Goal: Information Seeking & Learning: Learn about a topic

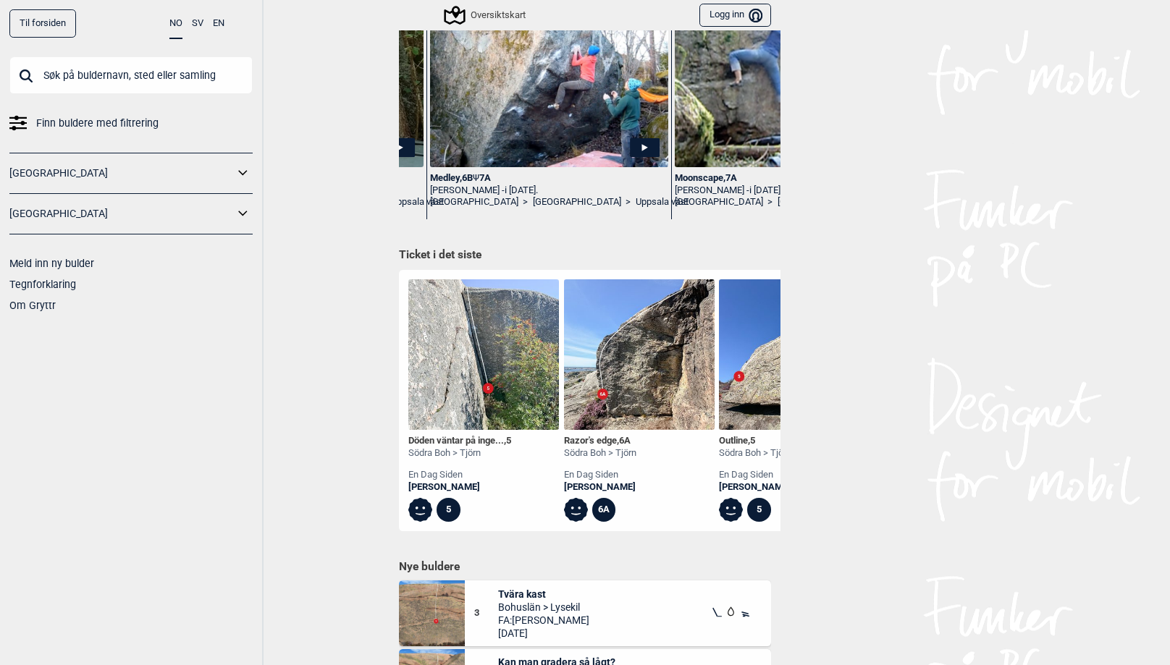
click at [631, 371] on img at bounding box center [639, 354] width 151 height 151
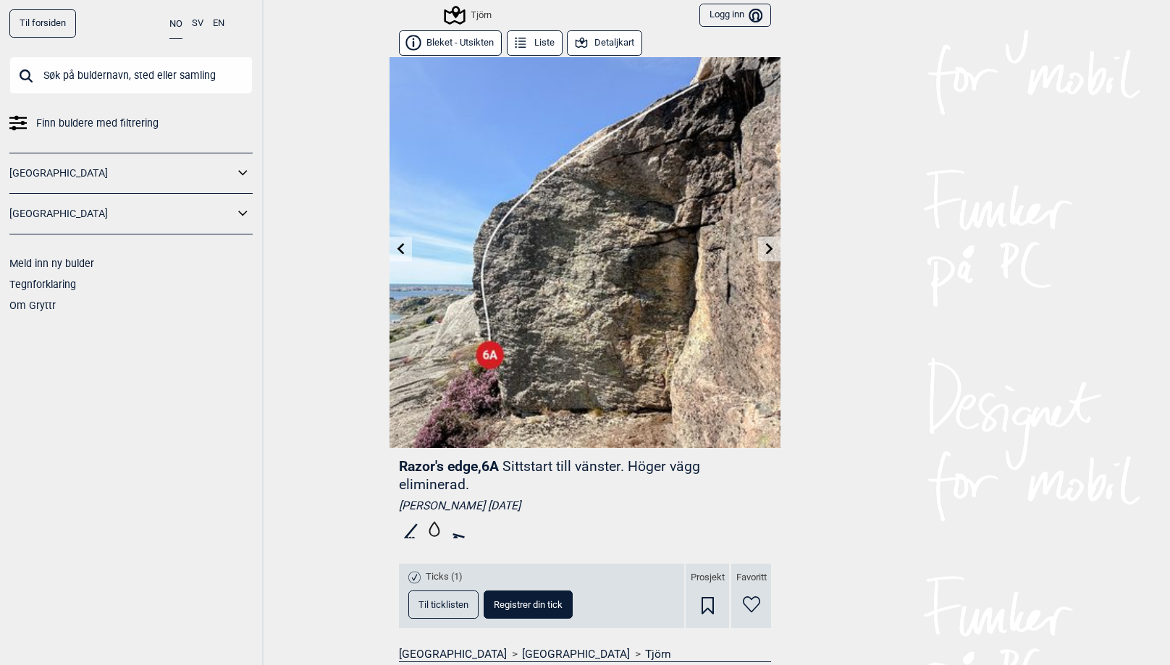
click at [534, 43] on button "Liste" at bounding box center [535, 42] width 56 height 25
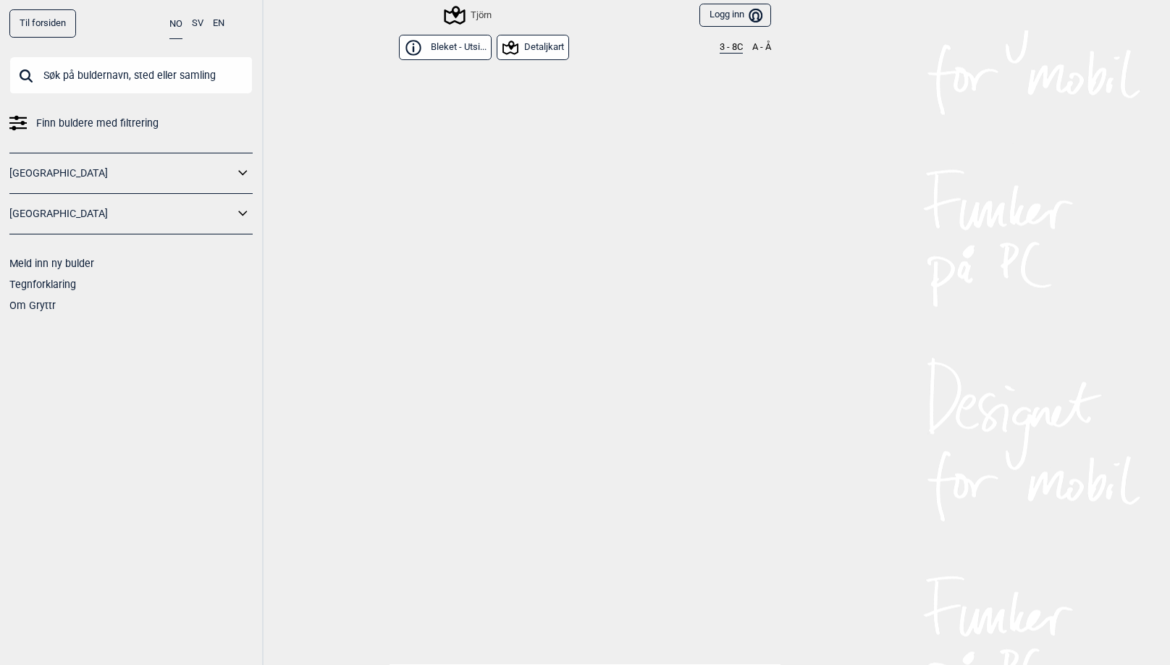
scroll to position [7639, 0]
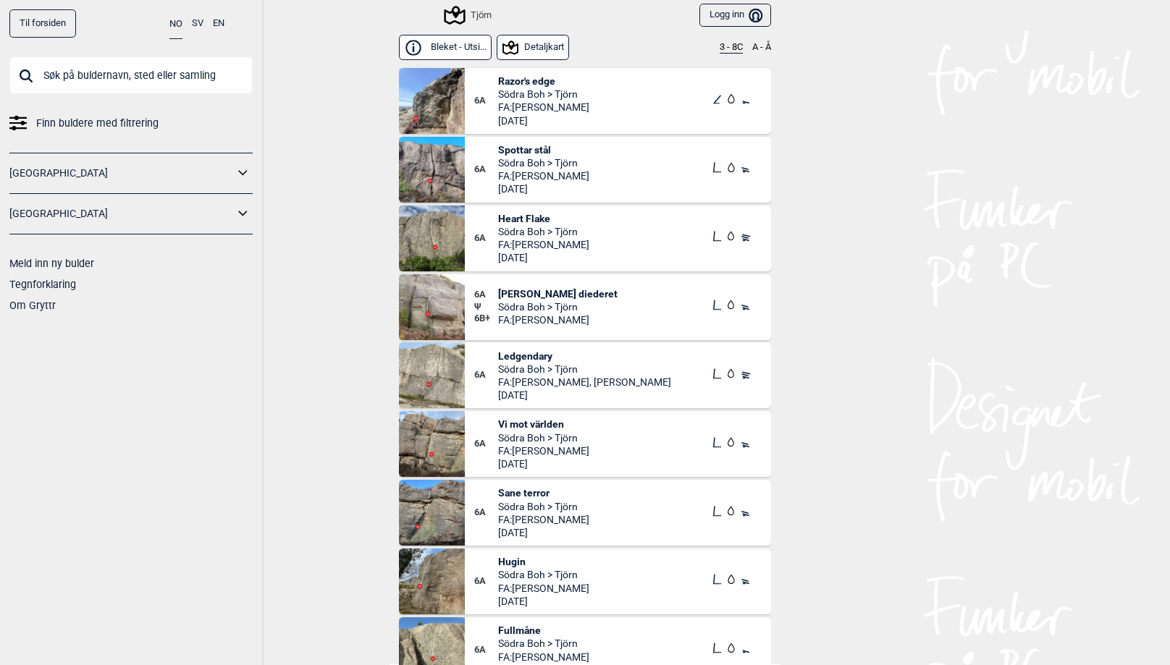
click at [462, 14] on icon at bounding box center [454, 15] width 21 height 19
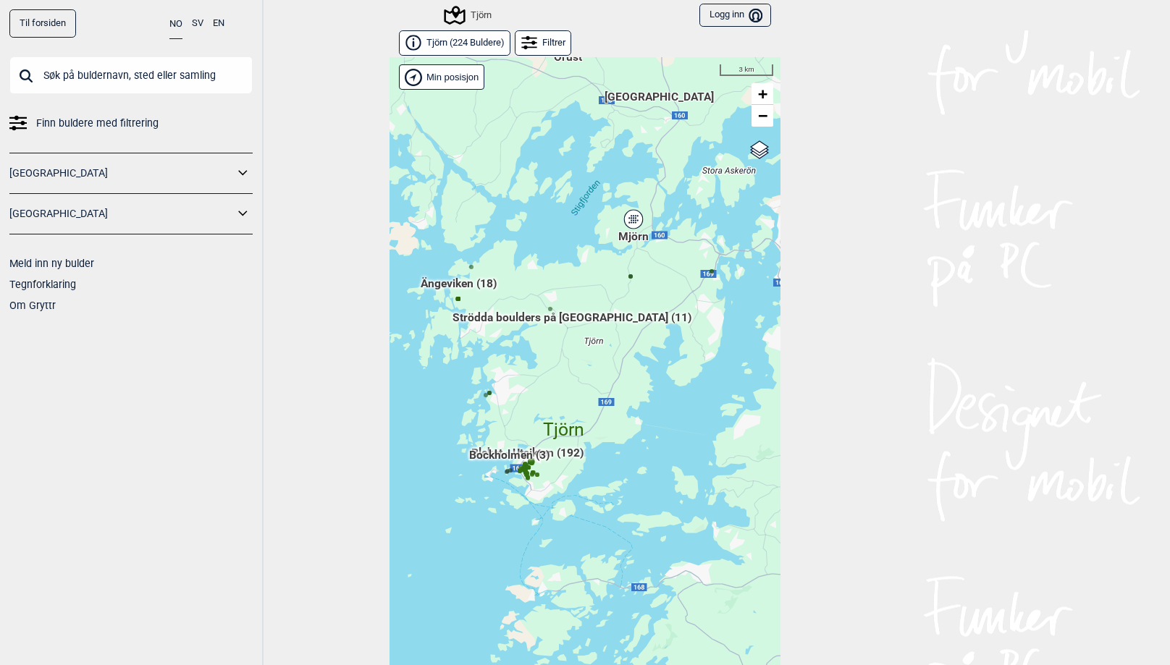
click at [449, 43] on span "Tjörn ( 224 Buldere )" at bounding box center [465, 43] width 78 height 12
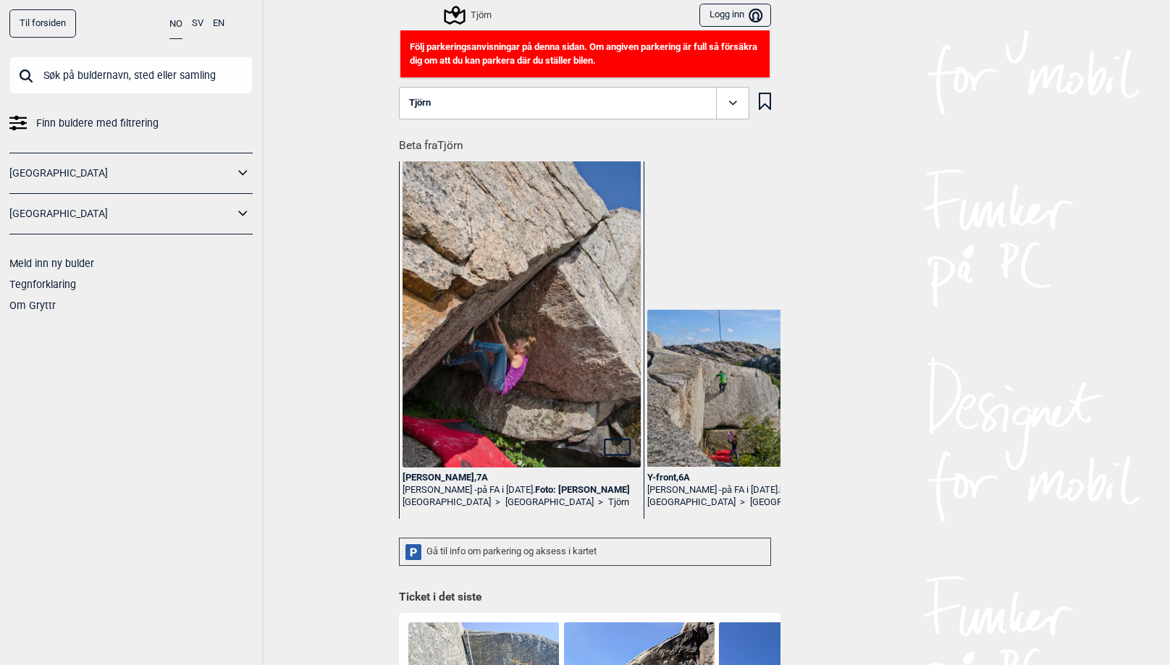
click at [481, 551] on div "Gå til info om parkering og aksess i kartet" at bounding box center [585, 552] width 372 height 28
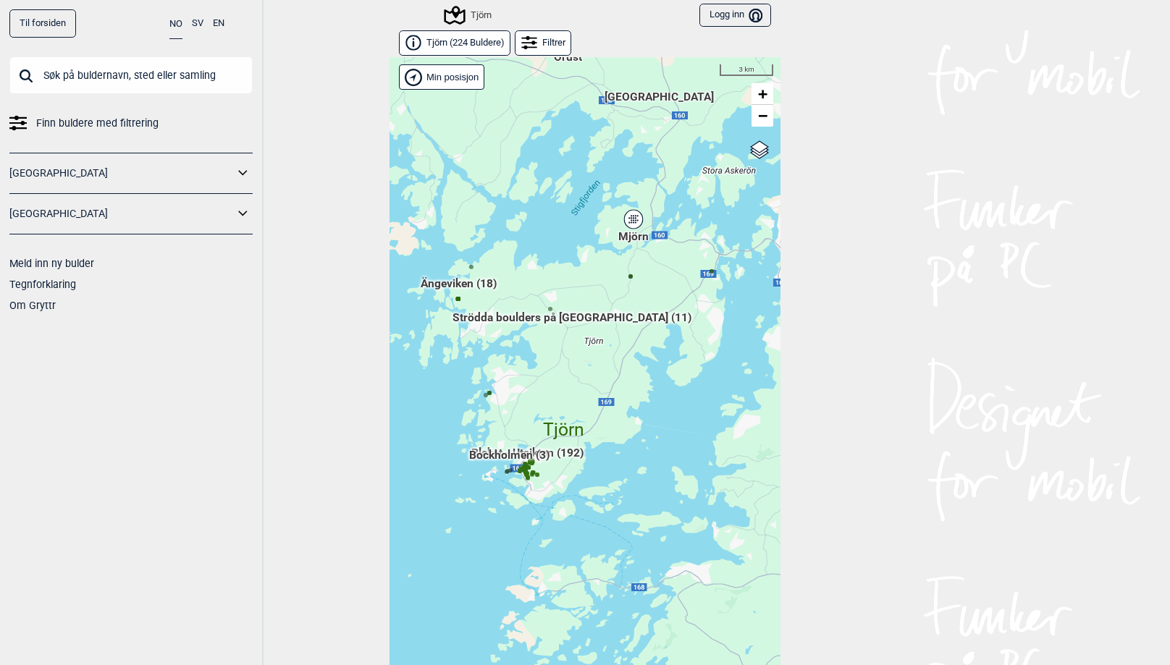
scroll to position [22, 0]
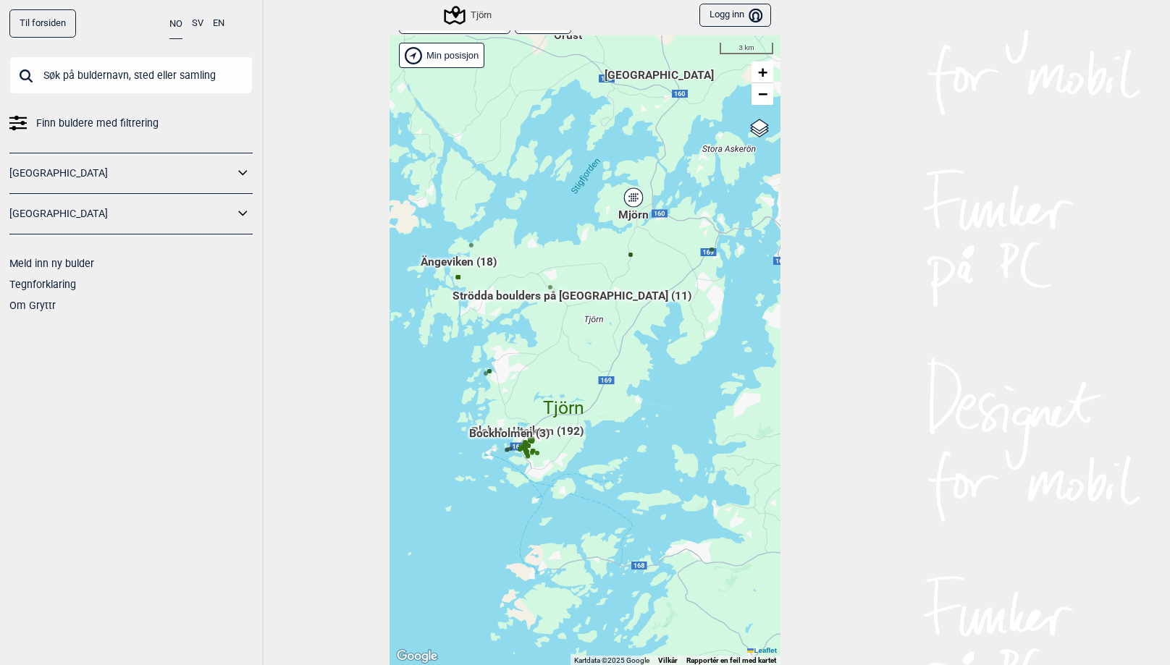
click at [505, 494] on div "Hallingdal Gol [PERSON_NAME] Kolomoen [GEOGRAPHIC_DATA] [GEOGRAPHIC_DATA] [GEOG…" at bounding box center [584, 350] width 391 height 630
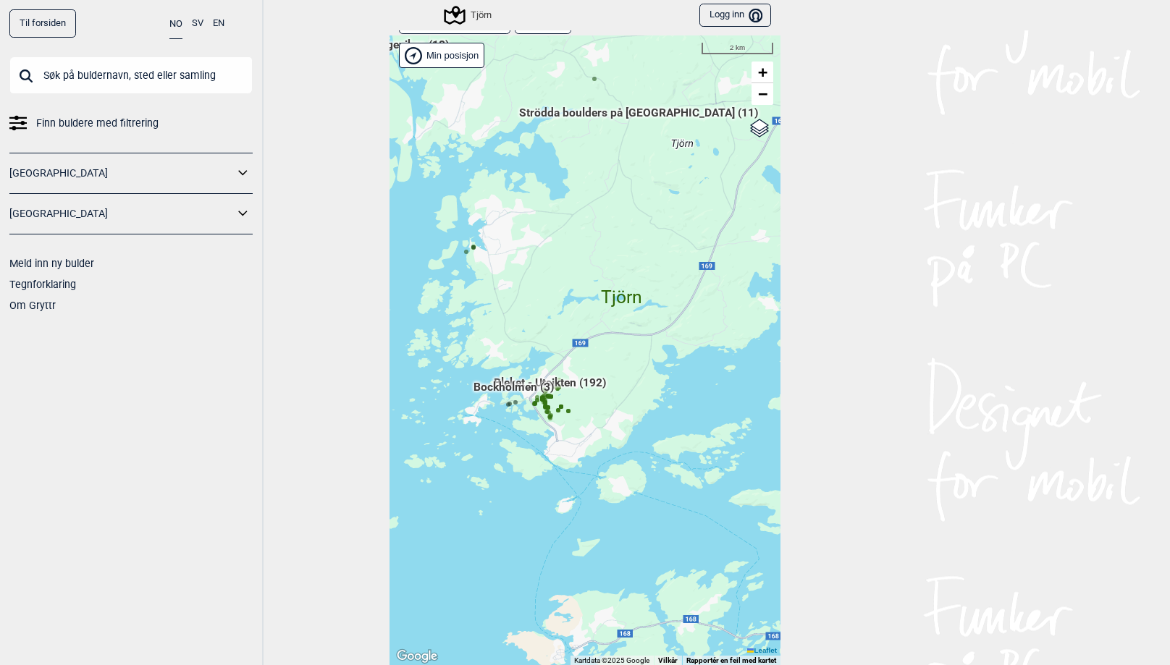
click at [527, 465] on div "Hallingdal Gol [PERSON_NAME] Kolomoen [GEOGRAPHIC_DATA] [GEOGRAPHIC_DATA] [GEOG…" at bounding box center [584, 350] width 391 height 630
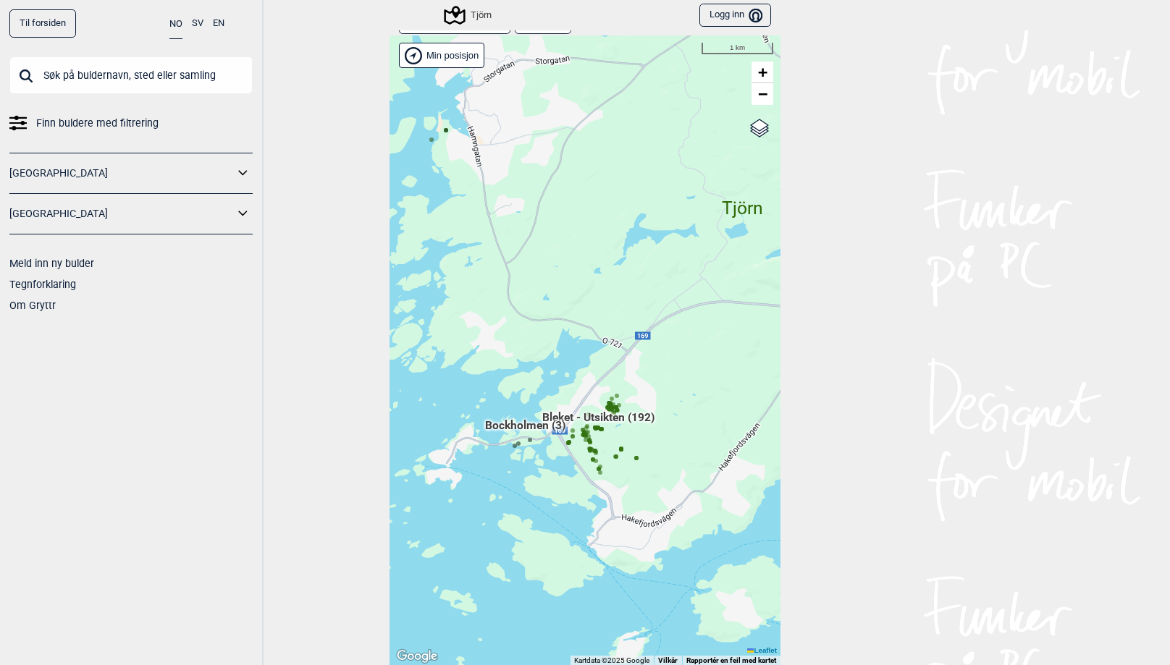
drag, startPoint x: 488, startPoint y: 289, endPoint x: 513, endPoint y: 392, distance: 105.8
click at [513, 392] on div "Hallingdal Gol [PERSON_NAME] Kolomoen [GEOGRAPHIC_DATA] [GEOGRAPHIC_DATA] [GEOG…" at bounding box center [584, 350] width 391 height 630
